Goal: Task Accomplishment & Management: Manage account settings

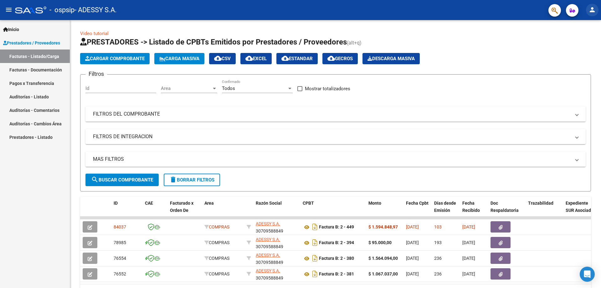
click at [593, 11] on mat-icon "person" at bounding box center [592, 10] width 8 height 8
click at [593, 11] on div at bounding box center [300, 144] width 601 height 288
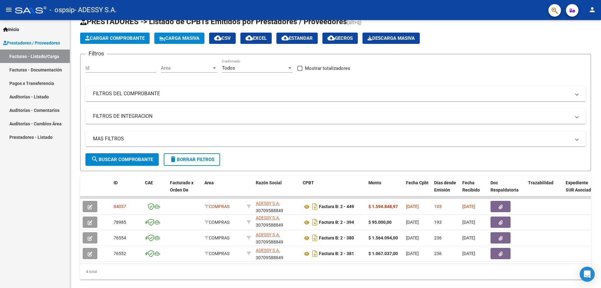
scroll to position [31, 0]
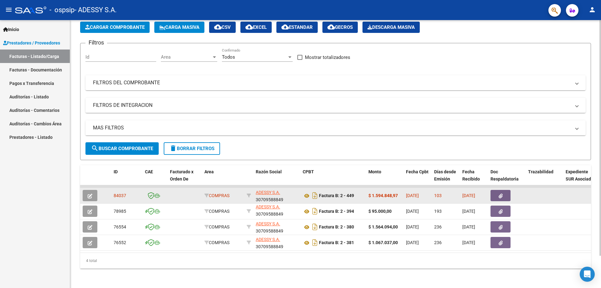
click at [498, 197] on icon "button" at bounding box center [500, 195] width 4 height 5
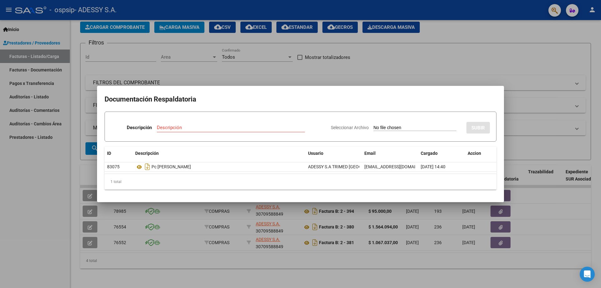
click at [55, 228] on div at bounding box center [300, 144] width 601 height 288
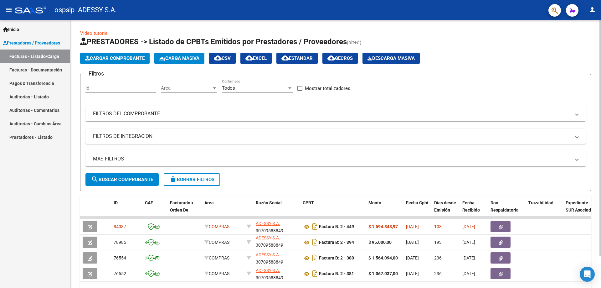
scroll to position [0, 0]
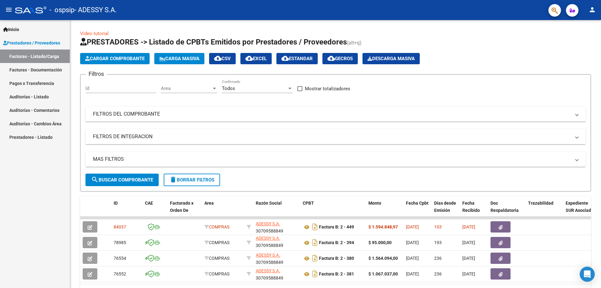
click at [41, 69] on link "Facturas - Documentación" at bounding box center [35, 69] width 70 height 13
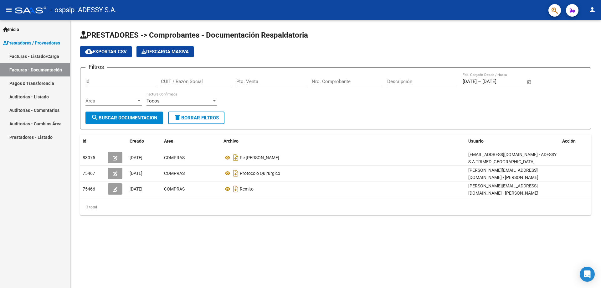
click at [34, 80] on link "Pagos x Transferencia" at bounding box center [35, 82] width 70 height 13
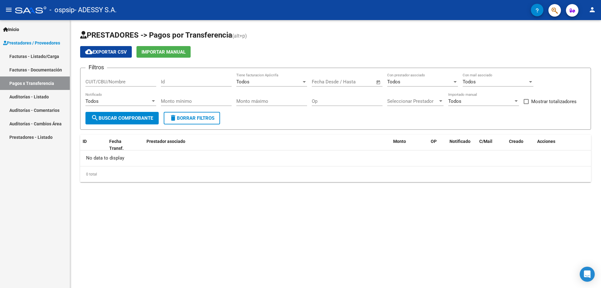
click at [28, 56] on link "Facturas - Listado/Carga" at bounding box center [35, 55] width 70 height 13
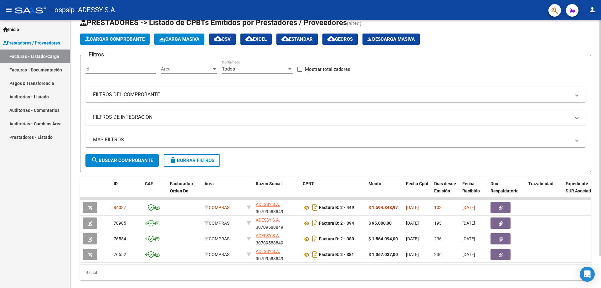
scroll to position [37, 0]
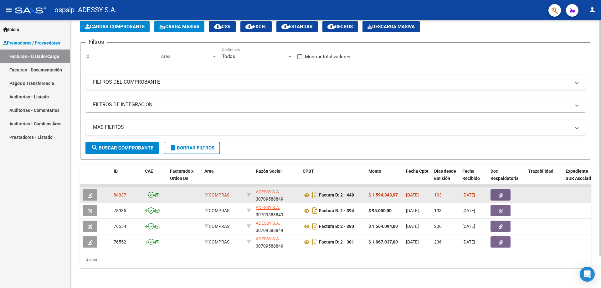
click at [449, 191] on div "103" at bounding box center [445, 194] width 23 height 7
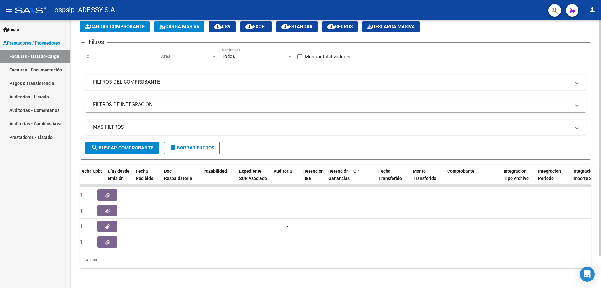
scroll to position [0, 326]
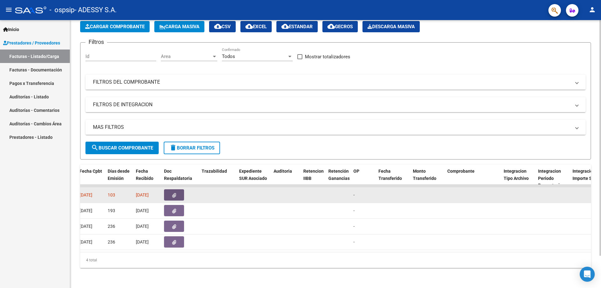
click at [168, 191] on button "button" at bounding box center [174, 194] width 20 height 11
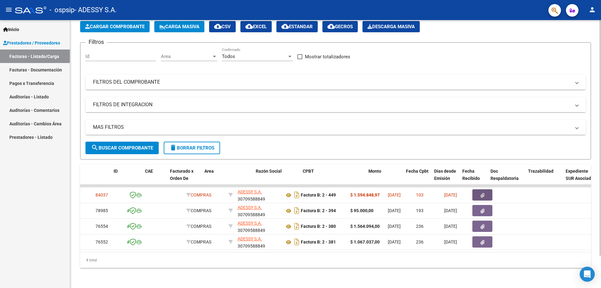
scroll to position [0, 0]
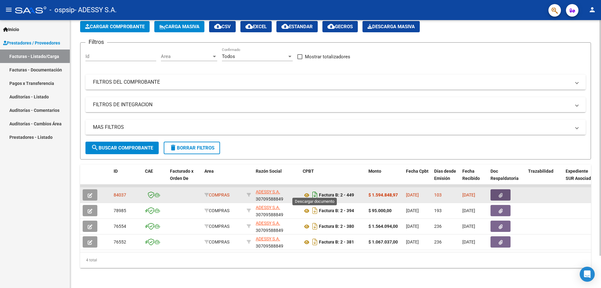
click at [314, 191] on icon "Descargar documento" at bounding box center [315, 195] width 8 height 10
click at [34, 71] on link "Facturas - Documentación" at bounding box center [35, 69] width 70 height 13
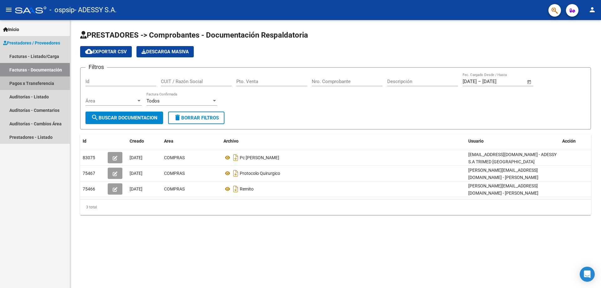
click at [32, 86] on link "Pagos x Transferencia" at bounding box center [35, 82] width 70 height 13
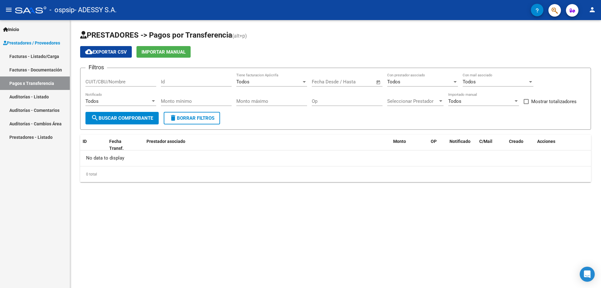
click at [41, 99] on link "Auditorías - Listado" at bounding box center [35, 96] width 70 height 13
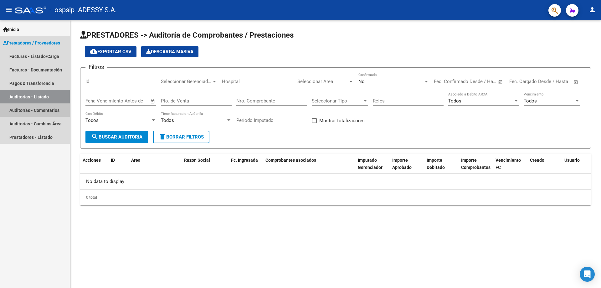
click at [52, 113] on link "Auditorías - Comentarios" at bounding box center [35, 109] width 70 height 13
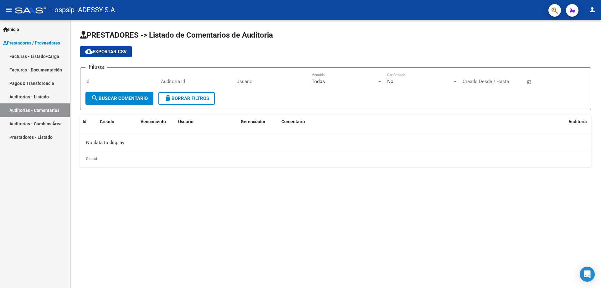
click at [42, 40] on span "Prestadores / Proveedores" at bounding box center [31, 42] width 57 height 7
